Goal: Understand process/instructions: Learn how to perform a task or action

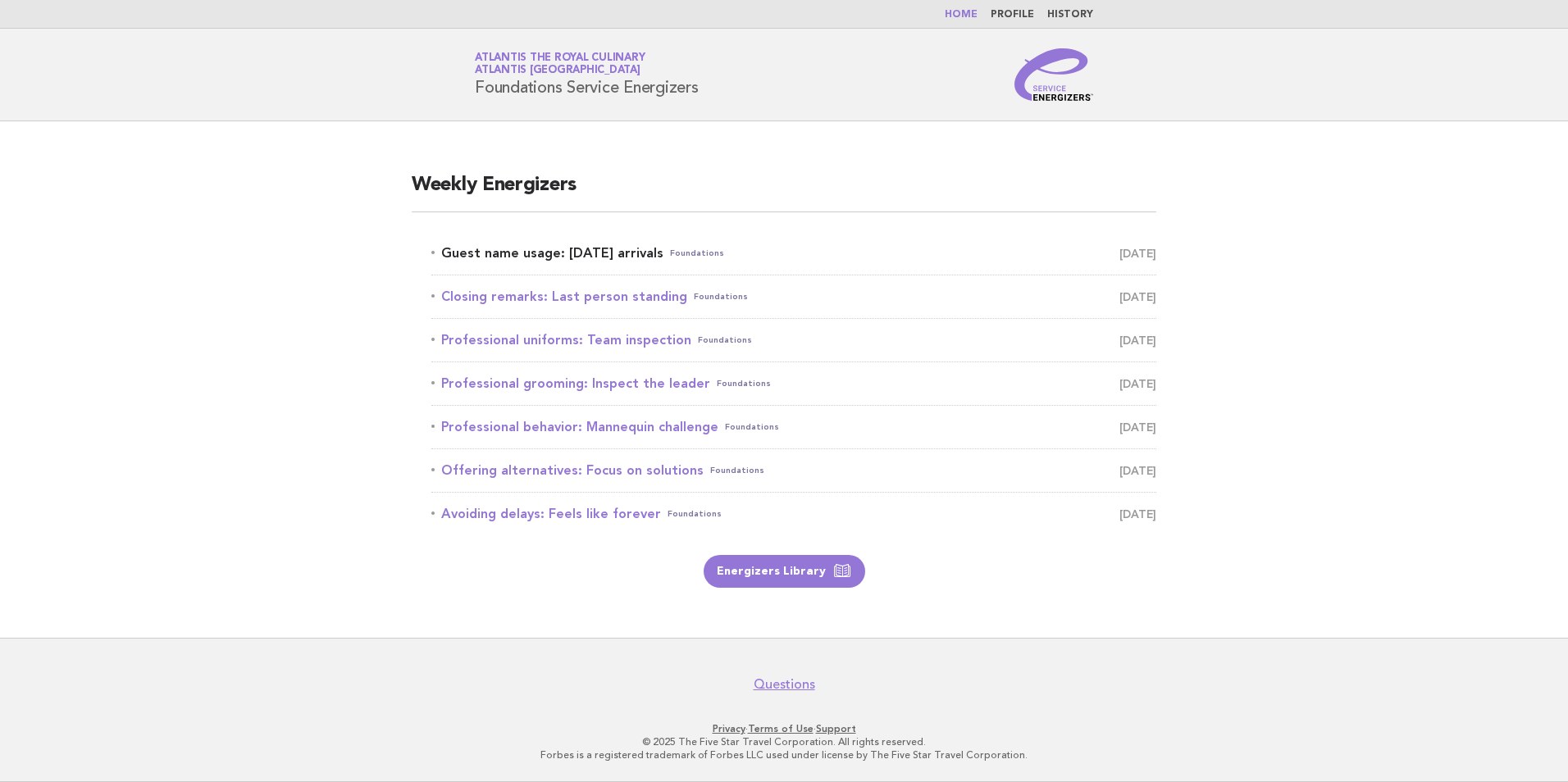
click at [590, 256] on link "Guest name usage: Today's arrivals Foundations September 1" at bounding box center [794, 253] width 725 height 23
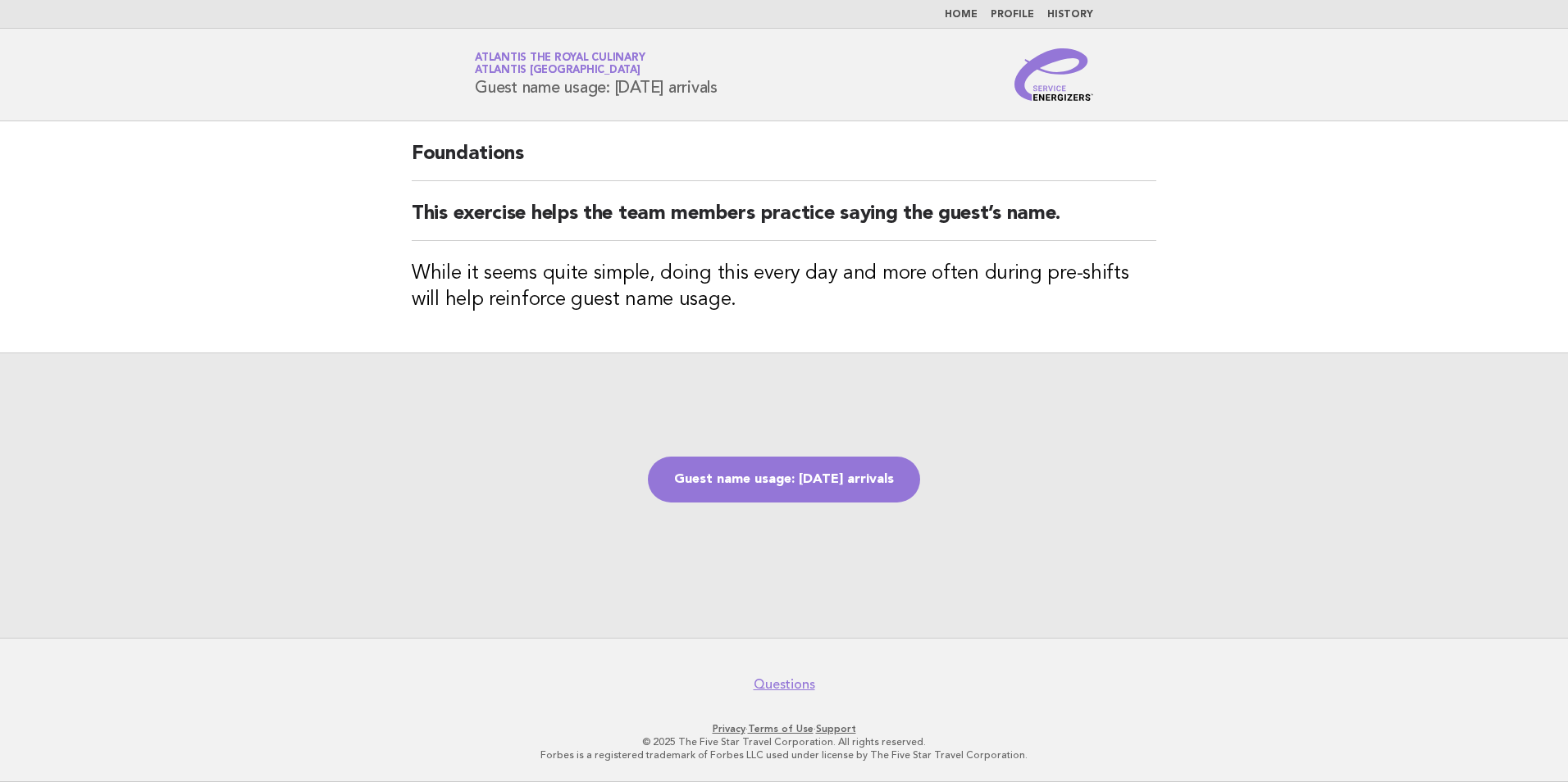
click at [730, 480] on link "Guest name usage: [DATE] arrivals" at bounding box center [784, 479] width 272 height 46
click at [810, 478] on link "Guest name usage: [DATE] arrivals" at bounding box center [784, 479] width 272 height 46
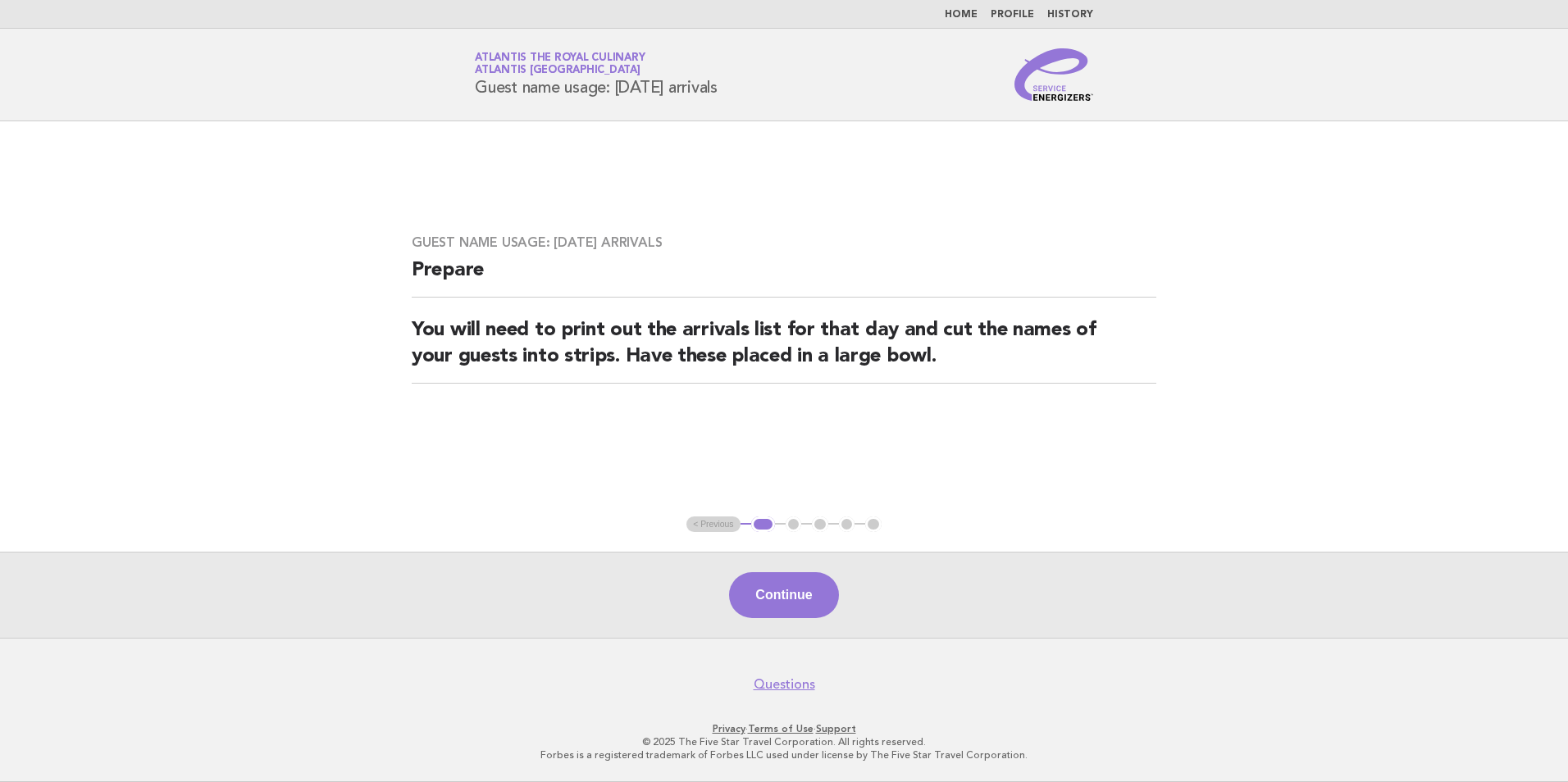
click at [931, 85] on div "Service Energizers Atlantis the Royal Culinary Atlantis Dubai Guest name usage:…" at bounding box center [784, 74] width 664 height 52
click at [794, 582] on button "Continue" at bounding box center [783, 595] width 109 height 46
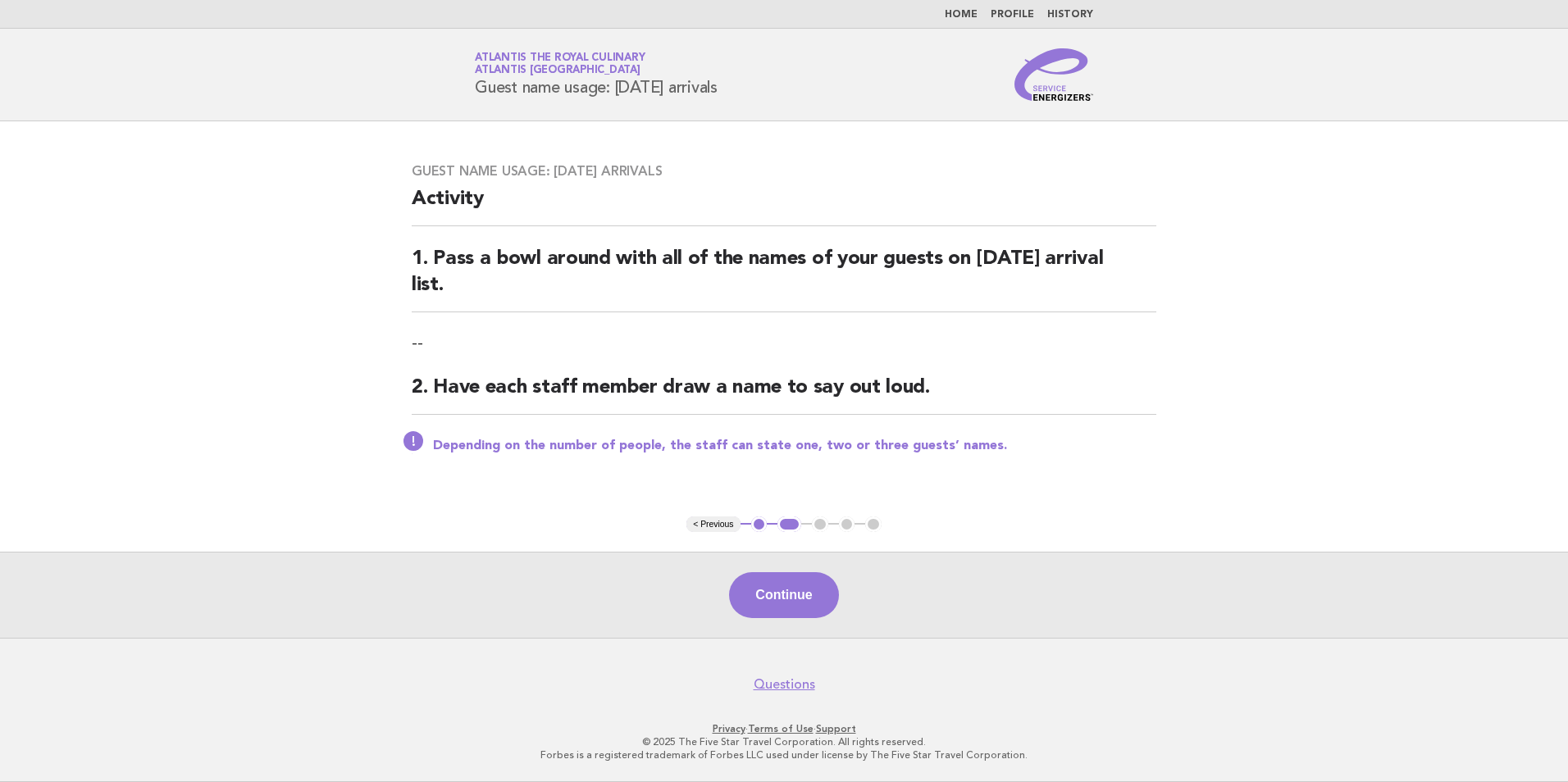
click at [732, 567] on div "Continue" at bounding box center [784, 594] width 1568 height 86
click at [769, 604] on button "Continue" at bounding box center [783, 595] width 109 height 46
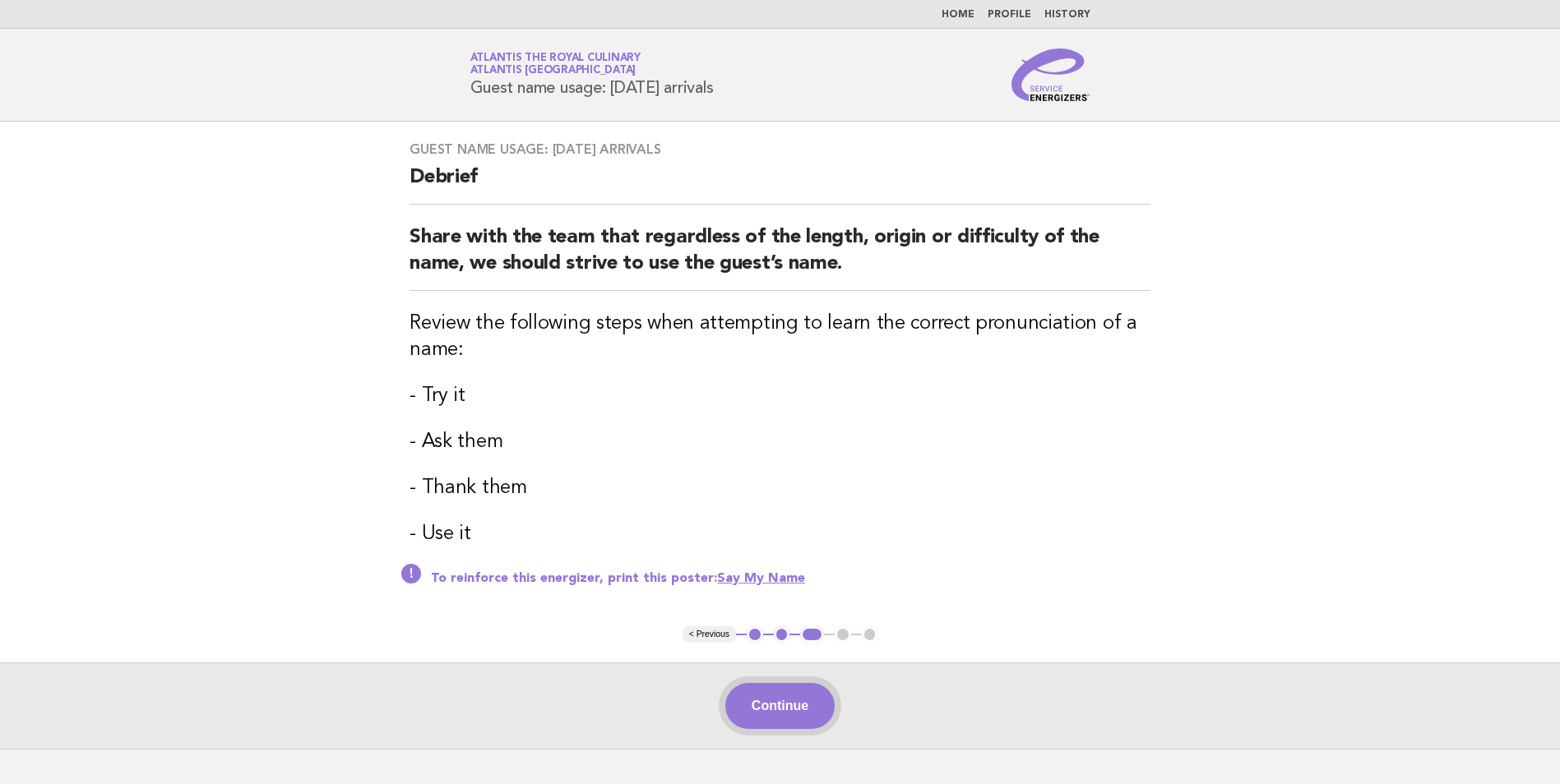
click at [808, 708] on button "Continue" at bounding box center [779, 705] width 109 height 46
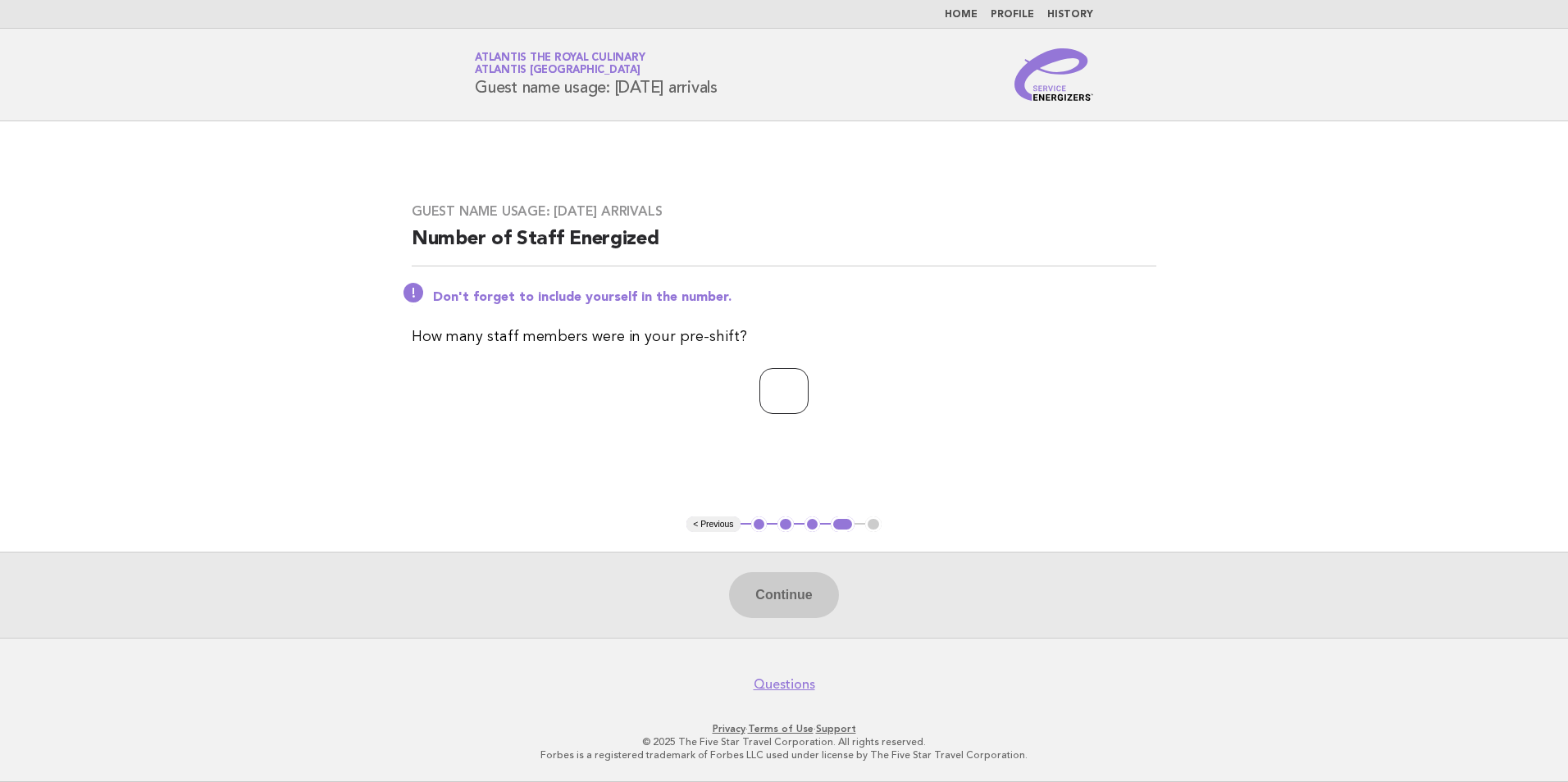
click at [783, 393] on input "number" at bounding box center [784, 391] width 49 height 46
type input "**"
click at [795, 589] on button "Continue" at bounding box center [783, 595] width 109 height 46
